Goal: Transaction & Acquisition: Purchase product/service

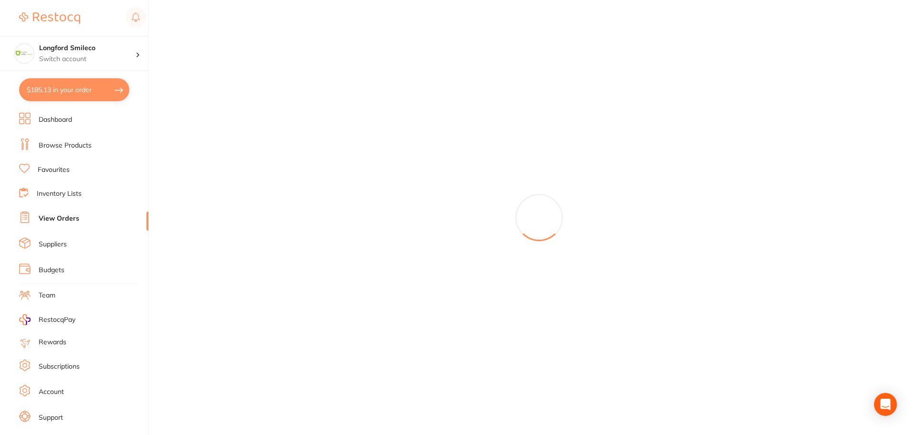
click at [47, 93] on button "$185.13 in your order" at bounding box center [74, 89] width 110 height 23
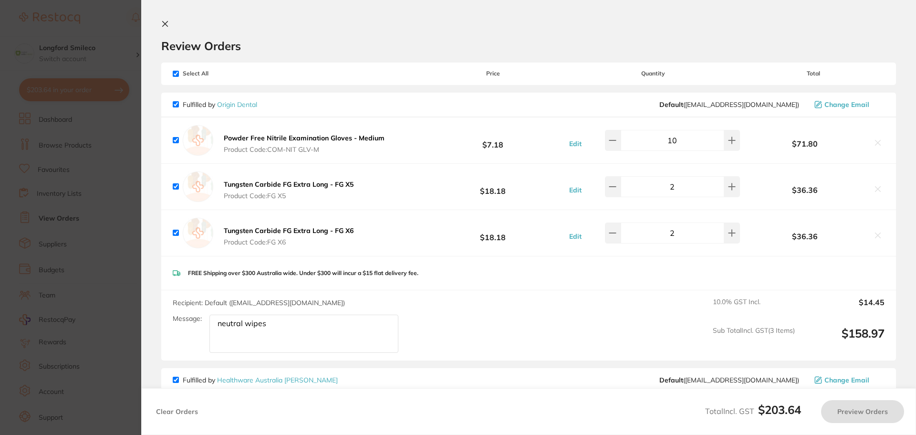
checkbox input "true"
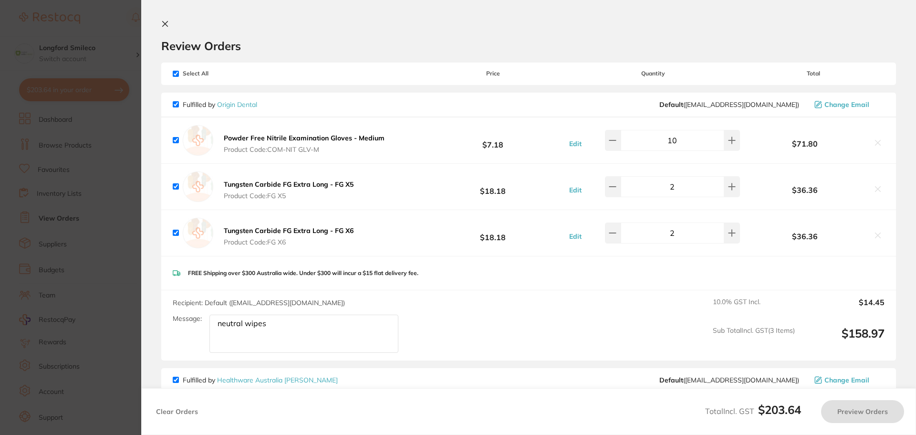
checkbox input "true"
click at [110, 25] on section "Update RRP Set your pre negotiated price for this item. Item Agreed RRP (excl. …" at bounding box center [458, 217] width 916 height 435
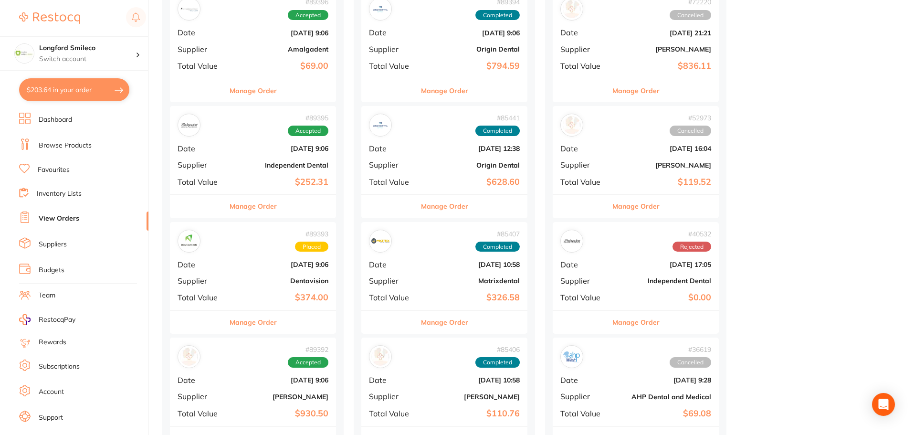
scroll to position [286, 0]
